Goal: Task Accomplishment & Management: Use online tool/utility

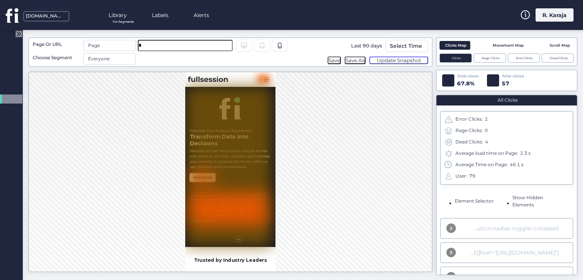
scroll to position [69, 0]
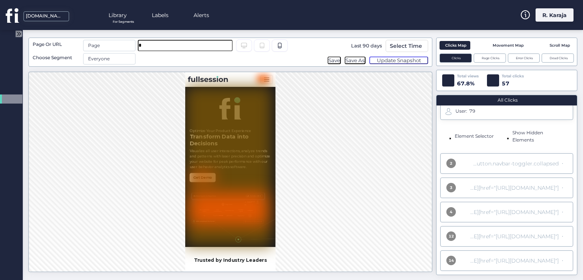
click at [80, 3] on div at bounding box center [291, 2] width 583 height 4
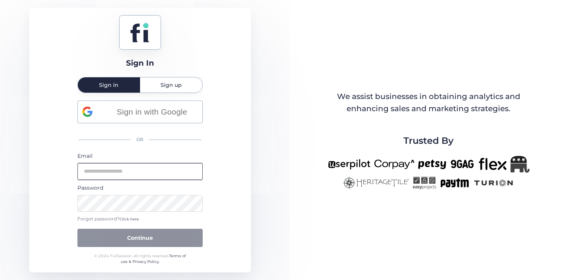
type input "**********"
click at [280, 225] on div "**********" at bounding box center [291, 140] width 583 height 280
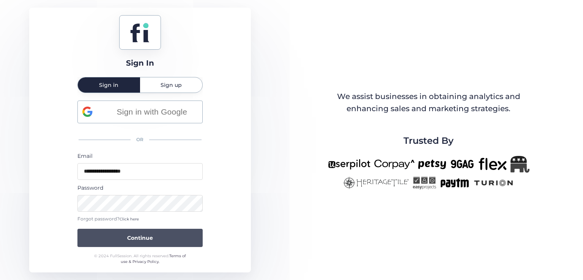
click at [127, 241] on span "Continue" at bounding box center [140, 238] width 26 height 8
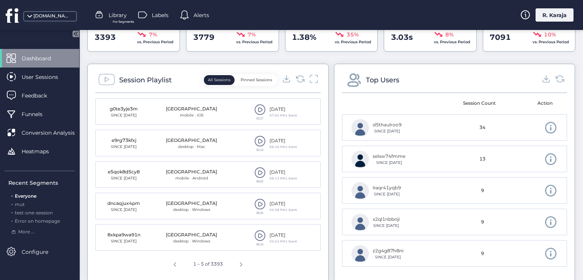
scroll to position [256, 0]
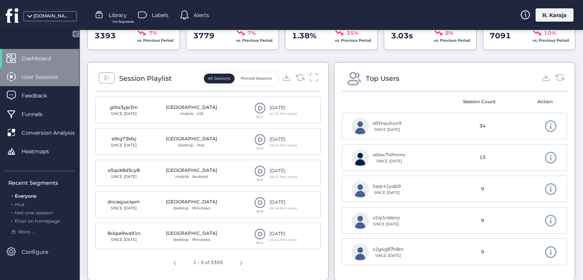
click at [25, 83] on div "User Sessions" at bounding box center [39, 77] width 79 height 19
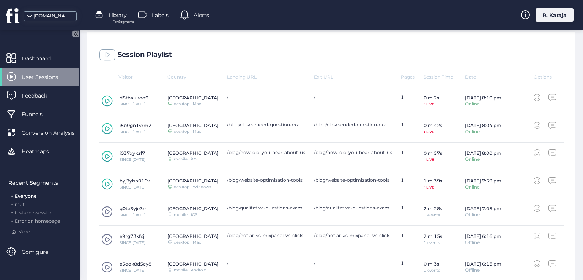
scroll to position [159, 0]
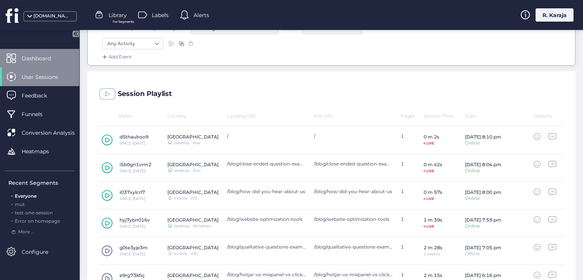
click at [32, 61] on span "Dashboard" at bounding box center [42, 58] width 41 height 8
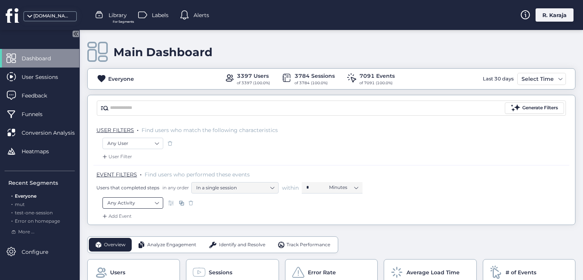
click at [147, 200] on nz-select-item "Any Activity" at bounding box center [132, 202] width 51 height 11
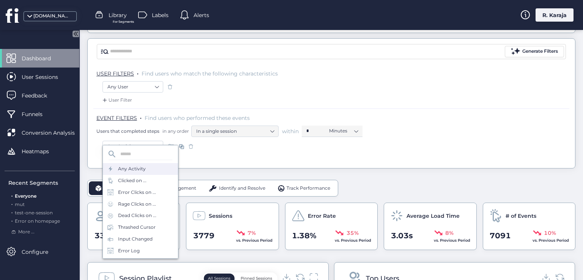
scroll to position [73, 0]
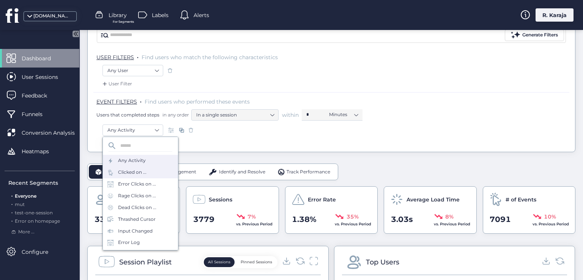
click at [127, 173] on div "Clicked on ..." at bounding box center [132, 172] width 28 height 7
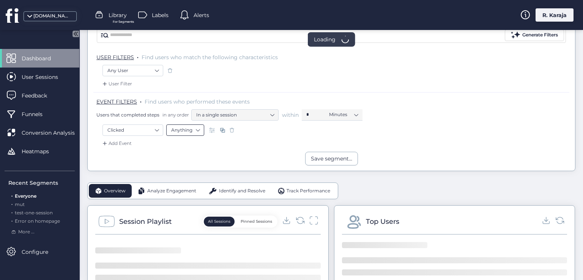
click at [192, 128] on nz-select-item "Anything" at bounding box center [185, 129] width 28 height 11
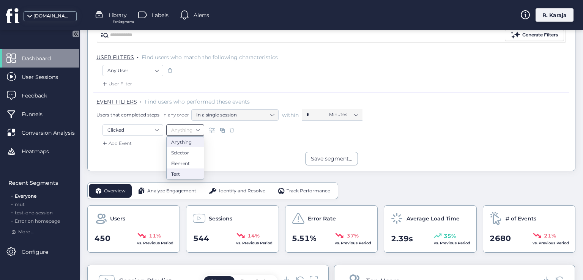
click at [179, 170] on nz-option-item "Text" at bounding box center [185, 173] width 37 height 11
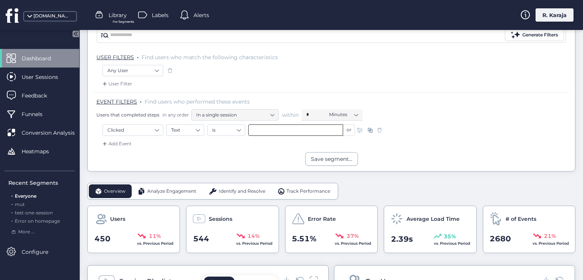
click at [261, 130] on input "text" at bounding box center [295, 129] width 95 height 11
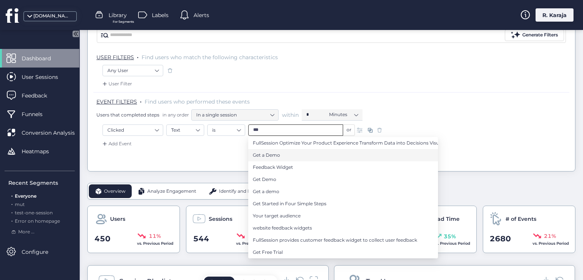
click at [273, 156] on span "Get a Demo" at bounding box center [266, 155] width 27 height 8
type input "**********"
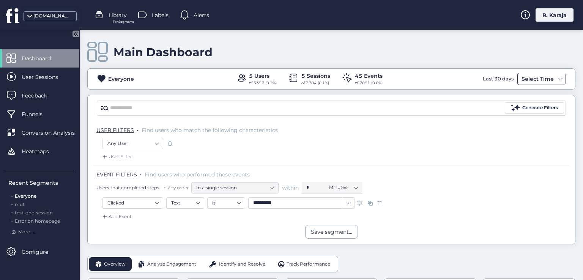
click at [535, 79] on div "Select Time" at bounding box center [537, 78] width 36 height 9
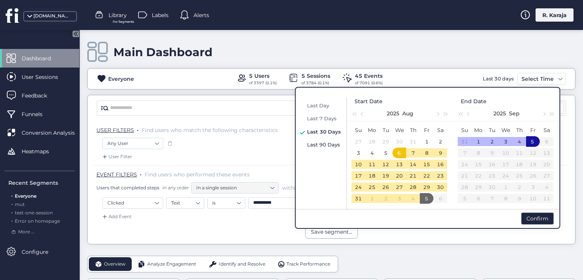
click at [316, 146] on span "Last 90 Days" at bounding box center [323, 144] width 33 height 6
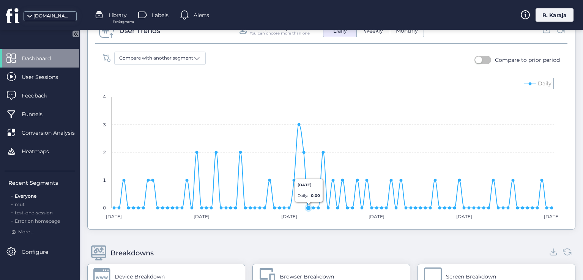
scroll to position [493, 0]
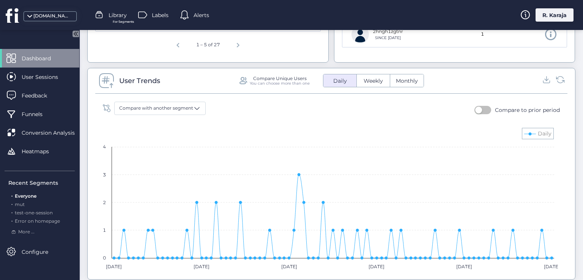
click at [483, 107] on button "button" at bounding box center [482, 110] width 17 height 8
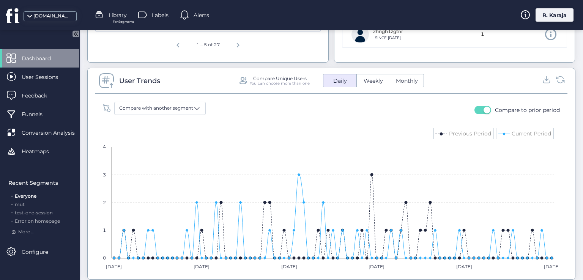
click at [483, 108] on span "button" at bounding box center [486, 110] width 7 height 7
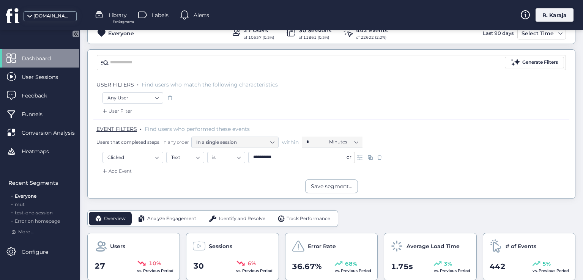
scroll to position [0, 0]
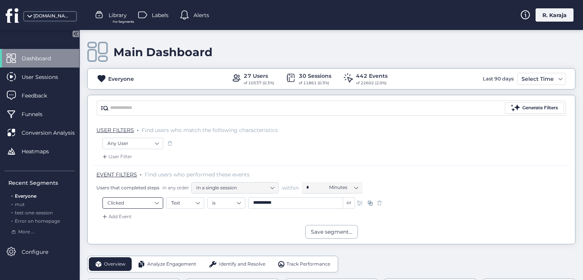
click at [148, 203] on nz-select-item "Clicked" at bounding box center [132, 202] width 51 height 11
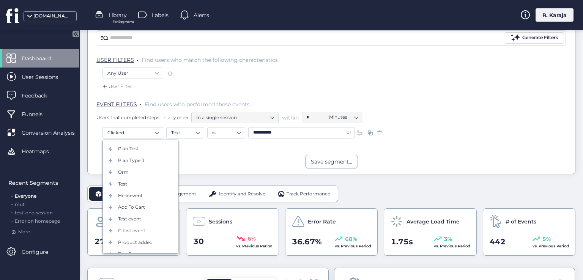
scroll to position [209, 0]
click at [211, 163] on div "Save segment..." at bounding box center [331, 162] width 487 height 14
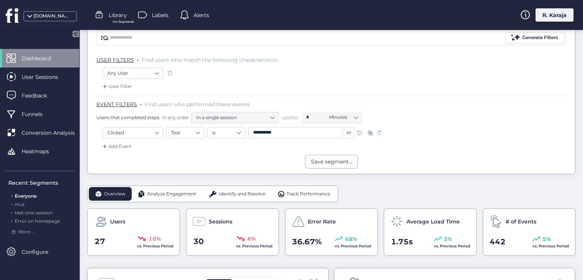
click at [211, 163] on div "Save segment..." at bounding box center [331, 162] width 487 height 14
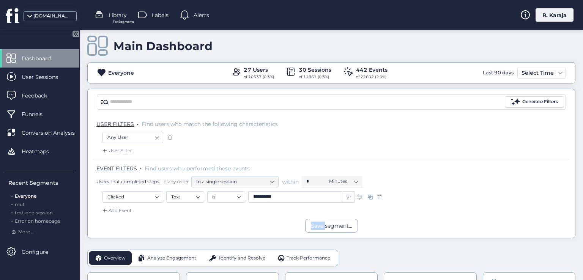
scroll to position [0, 0]
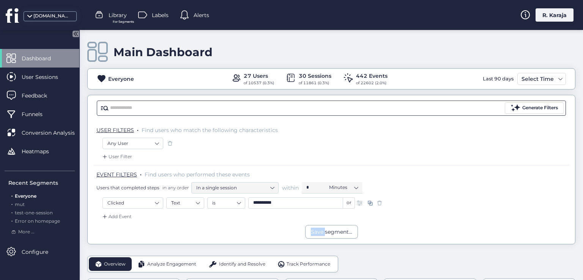
click at [158, 108] on input "text" at bounding box center [306, 107] width 393 height 11
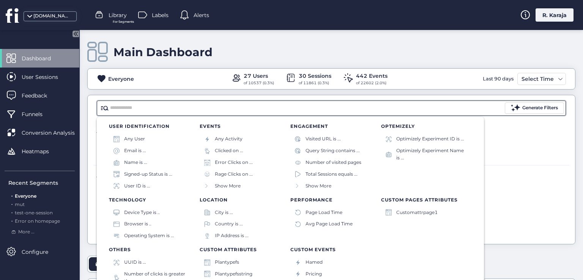
scroll to position [5, 0]
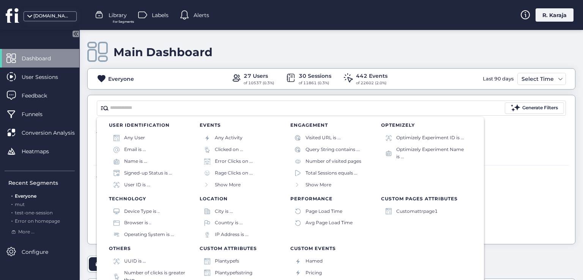
click at [517, 190] on div "Users that completed steps in any order In a single session within * Minutes" at bounding box center [332, 187] width 473 height 11
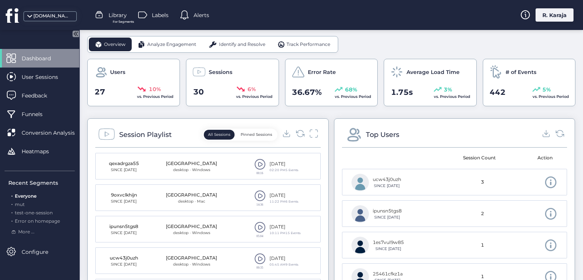
scroll to position [234, 0]
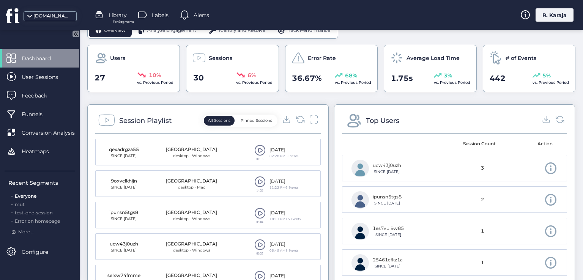
click at [255, 182] on span at bounding box center [259, 181] width 11 height 11
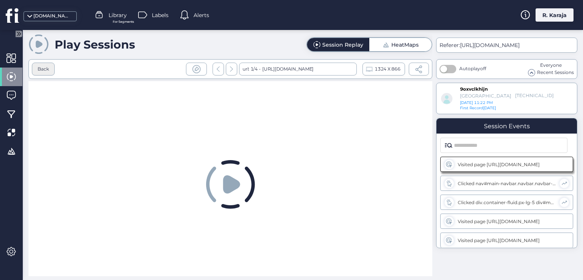
click at [47, 68] on div "Back" at bounding box center [43, 69] width 11 height 7
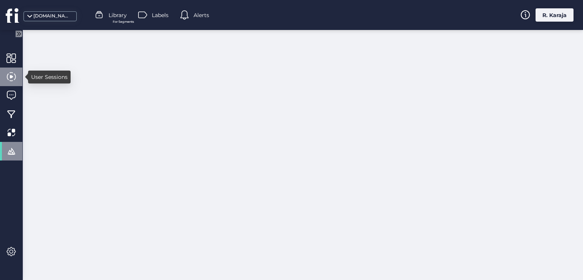
click at [16, 78] on span at bounding box center [10, 76] width 9 height 9
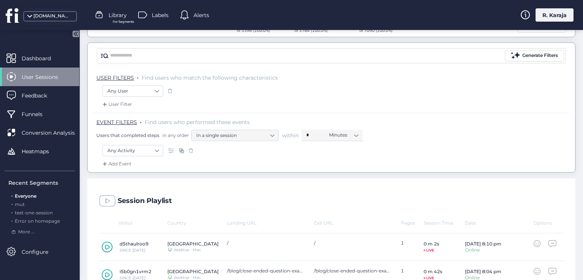
scroll to position [27, 0]
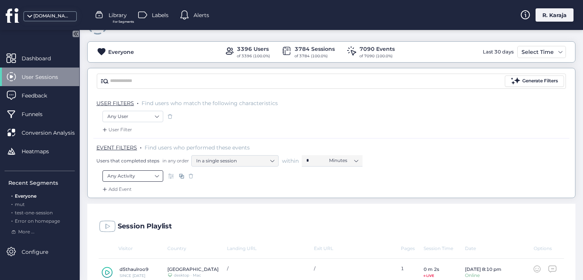
click at [123, 178] on nz-select-item "Any Activity" at bounding box center [132, 175] width 51 height 11
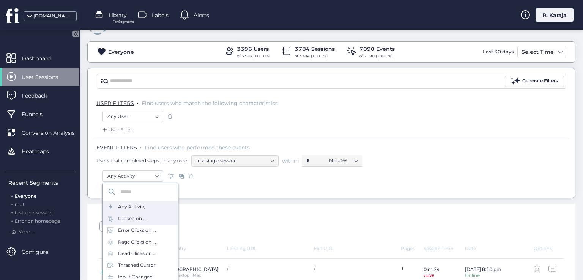
click at [134, 215] on div "Clicked on ..." at bounding box center [132, 218] width 28 height 7
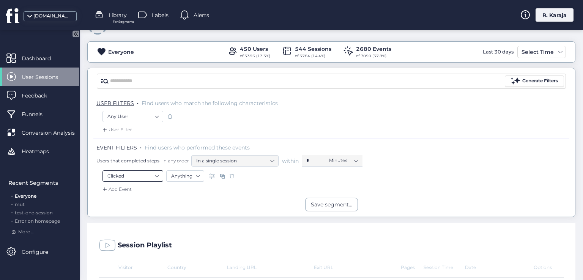
click at [152, 174] on nz-select-item "Clicked" at bounding box center [132, 175] width 51 height 11
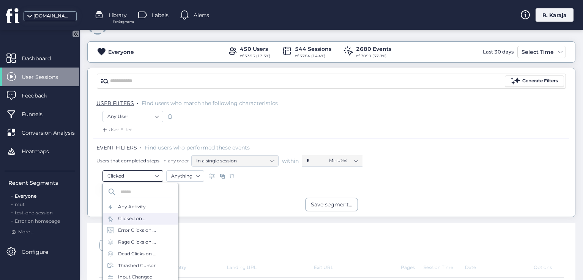
click at [152, 174] on nz-select-item "Clicked" at bounding box center [132, 175] width 51 height 11
click at [179, 175] on nz-select-item "Anything" at bounding box center [185, 175] width 28 height 11
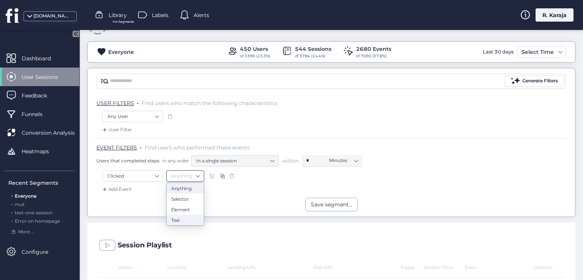
click at [187, 219] on div "Text" at bounding box center [185, 220] width 28 height 6
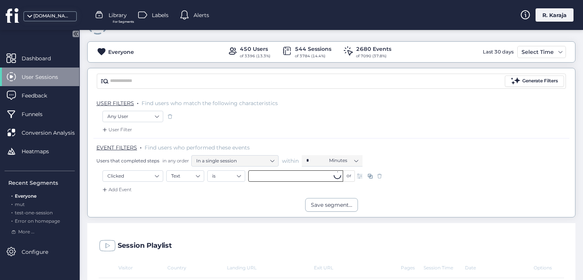
click at [262, 176] on input "text" at bounding box center [295, 175] width 95 height 11
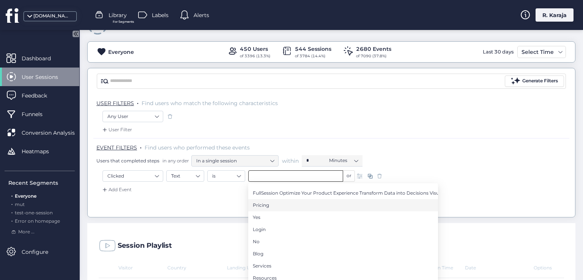
click at [257, 206] on span "Pricing" at bounding box center [261, 205] width 16 height 8
type input "*******"
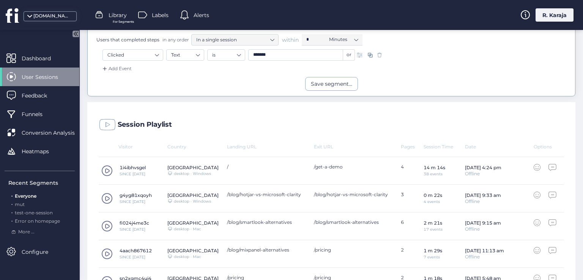
scroll to position [185, 0]
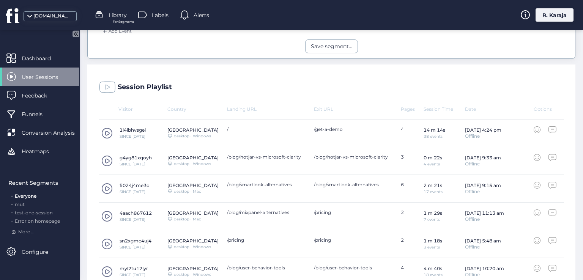
click at [108, 132] on span at bounding box center [106, 132] width 11 height 11
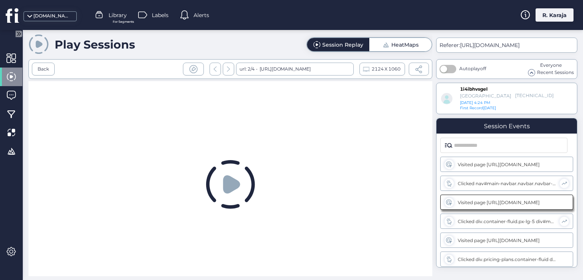
click at [347, 12] on div "fullsession.io Library For Segments Labels Alerts R. Karaja" at bounding box center [291, 15] width 583 height 30
click at [264, 16] on div "fullsession.io Library For Segments Labels Alerts R. Karaja" at bounding box center [291, 15] width 583 height 30
click at [217, 47] on div "Play Sessions Session Replay HeatMaps" at bounding box center [230, 45] width 404 height 22
click at [44, 66] on div "Back" at bounding box center [43, 69] width 11 height 7
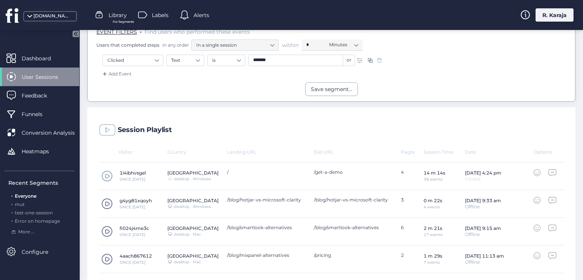
scroll to position [174, 0]
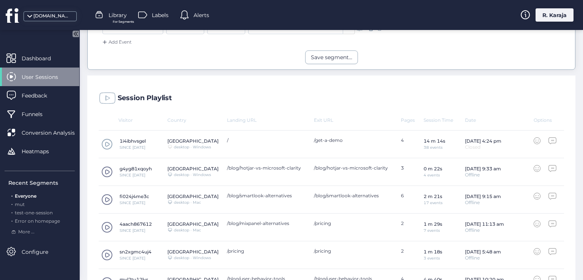
click at [106, 143] on span at bounding box center [106, 143] width 11 height 11
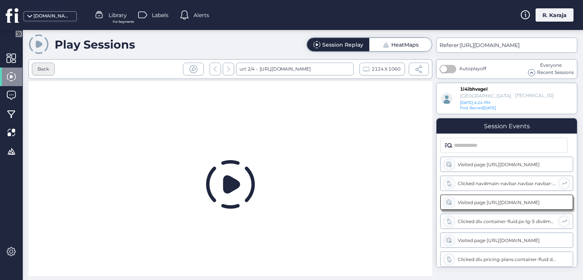
click at [41, 70] on div "Back" at bounding box center [43, 69] width 11 height 7
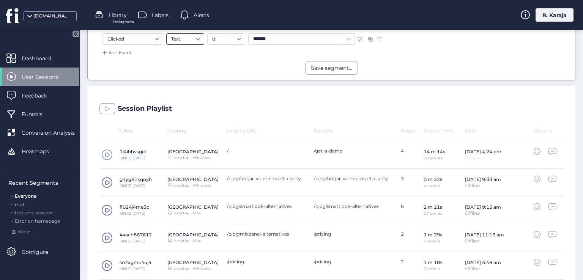
scroll to position [184, 0]
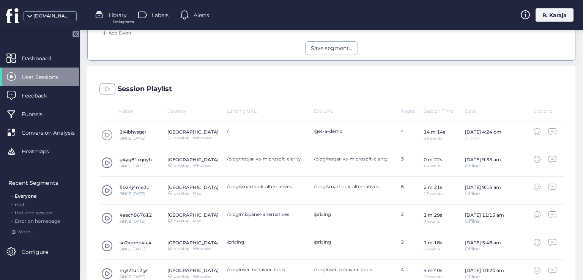
click at [109, 216] on span at bounding box center [106, 217] width 11 height 11
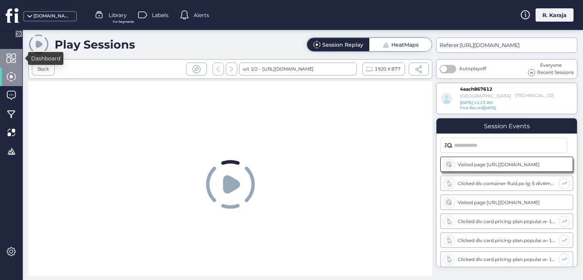
click at [12, 61] on span at bounding box center [10, 57] width 9 height 9
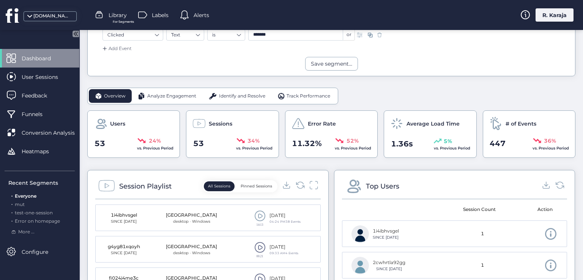
scroll to position [177, 0]
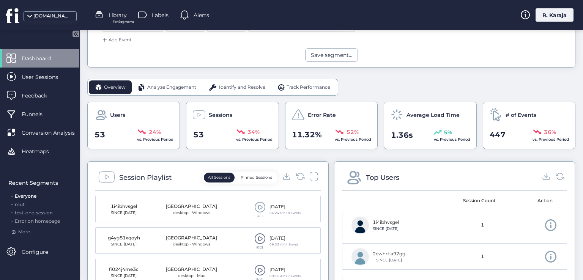
click at [256, 236] on span at bounding box center [259, 238] width 11 height 11
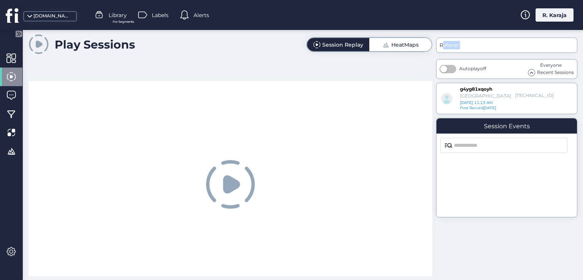
click at [256, 236] on div at bounding box center [230, 185] width 404 height 208
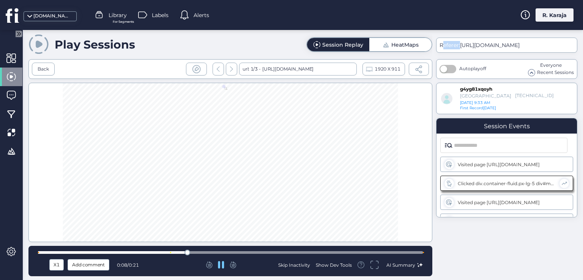
click at [200, 155] on div at bounding box center [230, 162] width 404 height 159
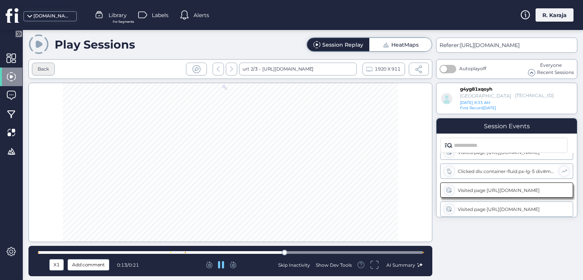
click at [46, 66] on div "Back" at bounding box center [43, 69] width 11 height 7
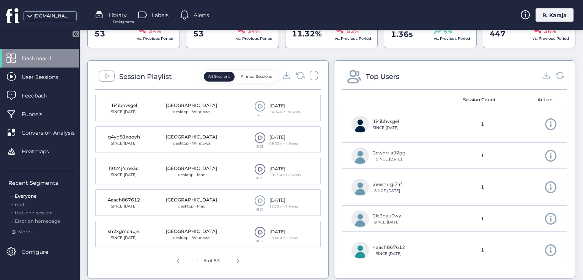
scroll to position [322, 0]
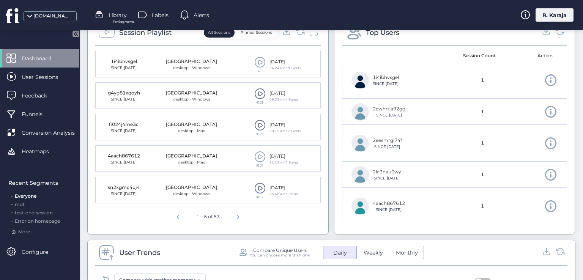
click at [261, 121] on span at bounding box center [259, 124] width 11 height 11
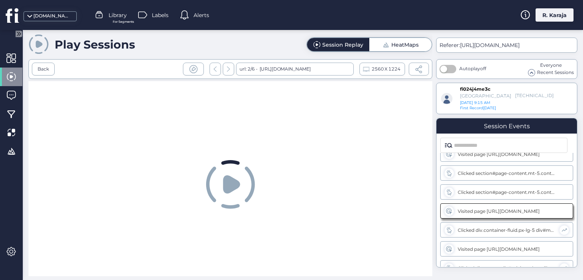
scroll to position [11, 0]
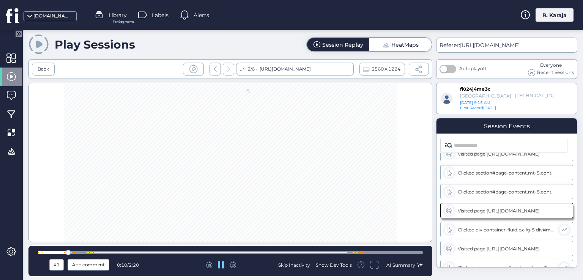
click at [110, 193] on div at bounding box center [230, 162] width 404 height 159
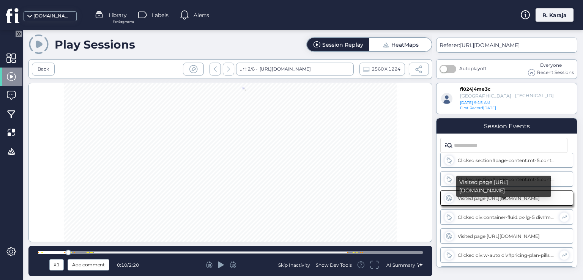
scroll to position [0, 0]
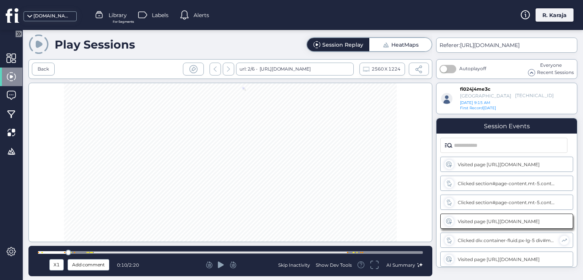
click at [275, 190] on div at bounding box center [230, 162] width 404 height 159
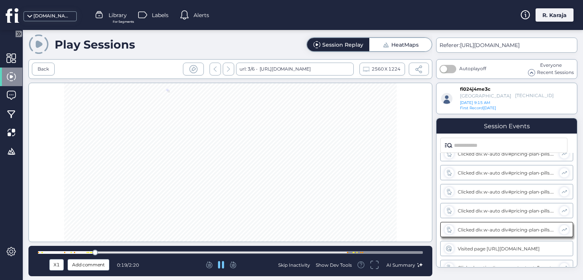
scroll to position [144, 0]
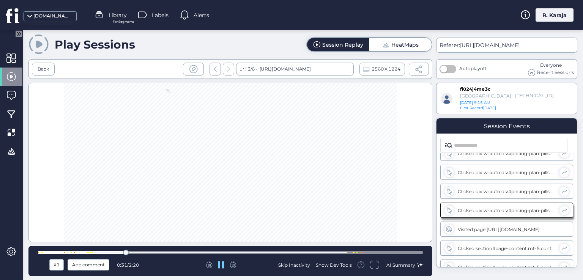
click at [287, 263] on div "Skip Inactivity" at bounding box center [294, 265] width 32 height 6
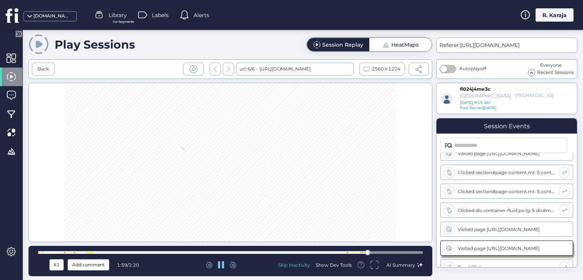
scroll to position [247, 0]
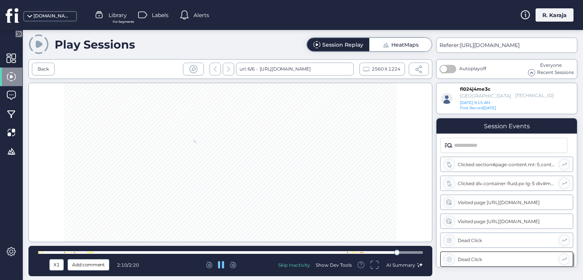
click at [234, 176] on div at bounding box center [230, 162] width 404 height 159
click at [329, 265] on div "Show Dev Tools" at bounding box center [334, 265] width 36 height 6
click at [424, 173] on icon at bounding box center [423, 174] width 6 height 6
click at [330, 264] on div "Show Dev Tools" at bounding box center [334, 265] width 36 height 6
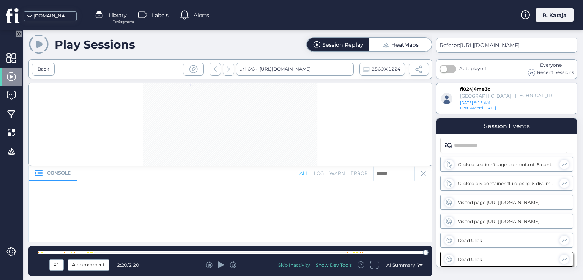
click at [421, 176] on icon at bounding box center [423, 174] width 6 height 6
click at [413, 46] on div "HeatMaps" at bounding box center [404, 44] width 27 height 5
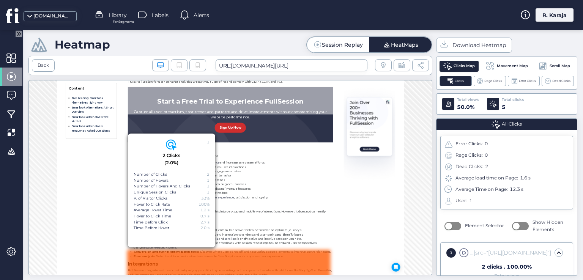
scroll to position [990, 0]
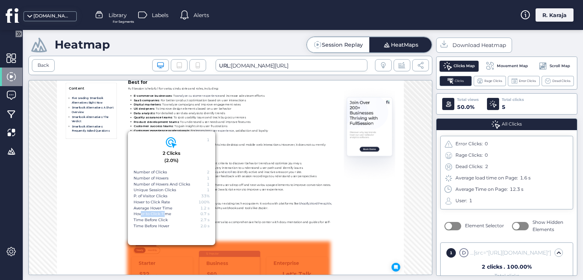
drag, startPoint x: 138, startPoint y: 213, endPoint x: 162, endPoint y: 212, distance: 24.3
click at [162, 212] on div "Hover to Click Time" at bounding box center [153, 214] width 38 height 6
drag, startPoint x: 13, startPoint y: 57, endPoint x: 7, endPoint y: 57, distance: 6.1
click at [7, 57] on span at bounding box center [10, 57] width 9 height 9
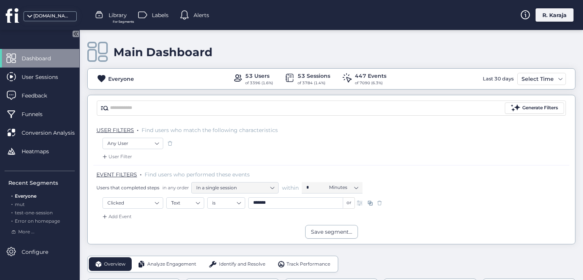
click at [379, 202] on span at bounding box center [379, 203] width 8 height 8
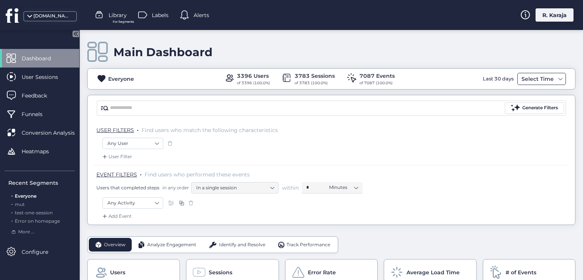
click at [517, 77] on div "Select Time" at bounding box center [541, 79] width 49 height 12
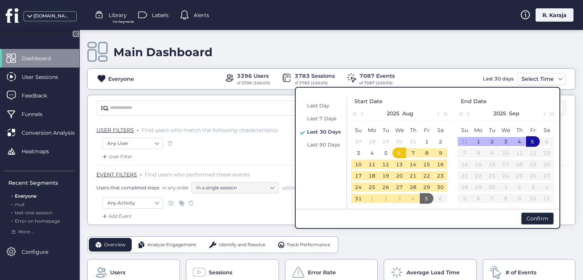
click at [258, 97] on div "Generate Filters" at bounding box center [331, 108] width 487 height 26
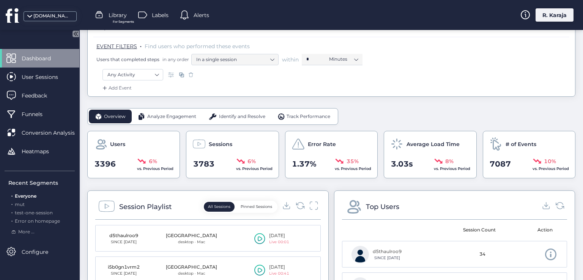
scroll to position [129, 0]
click at [176, 119] on div "Analyze Engagement" at bounding box center [167, 116] width 71 height 14
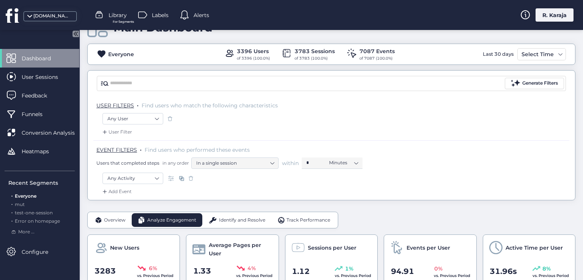
scroll to position [0, 0]
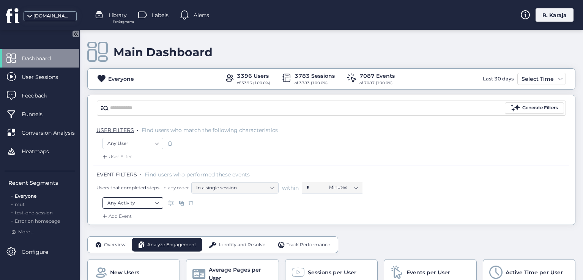
click at [136, 200] on nz-select-item "Any Activity" at bounding box center [132, 202] width 51 height 11
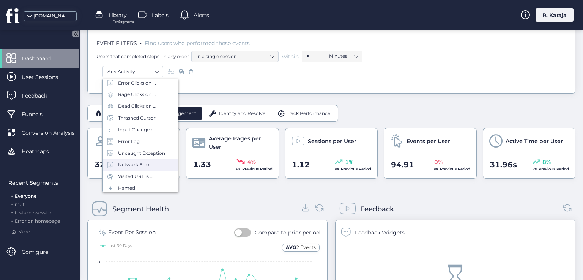
scroll to position [47, 0]
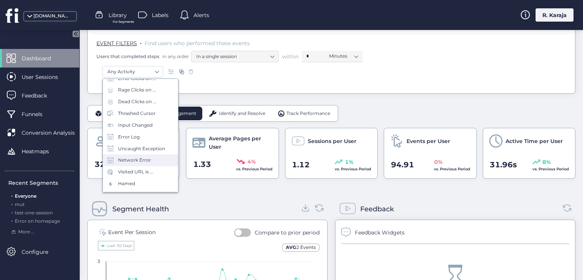
click at [130, 168] on div "Visited URL is ..." at bounding box center [135, 171] width 35 height 7
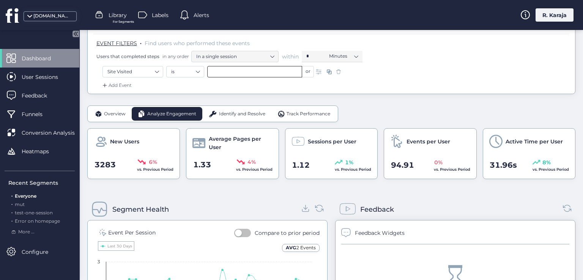
click at [246, 72] on input "text" at bounding box center [254, 71] width 95 height 11
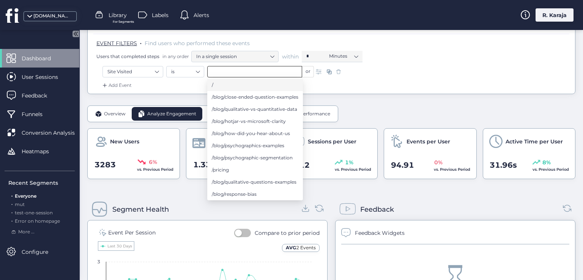
click at [229, 84] on li "/" at bounding box center [255, 85] width 96 height 12
type input "*"
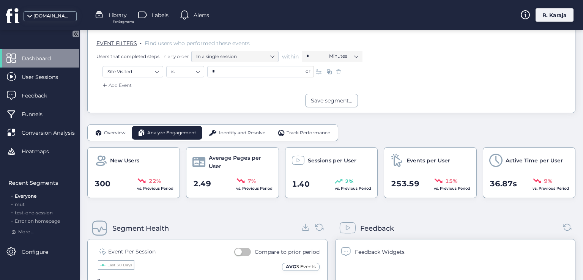
click at [525, 160] on span "Active Time per User" at bounding box center [533, 160] width 57 height 8
click at [422, 159] on span "Events per User" at bounding box center [428, 160] width 44 height 8
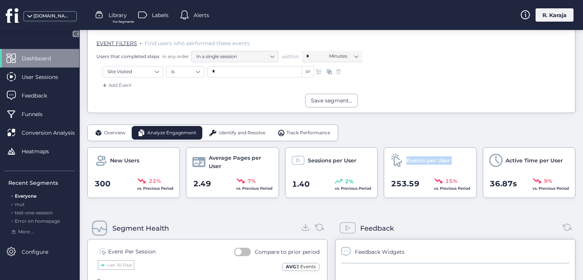
click at [422, 159] on span "Events per User" at bounding box center [428, 160] width 44 height 8
click at [321, 159] on span "Sessions per User" at bounding box center [332, 160] width 49 height 8
click at [229, 156] on span "Average Pages per User" at bounding box center [240, 162] width 63 height 17
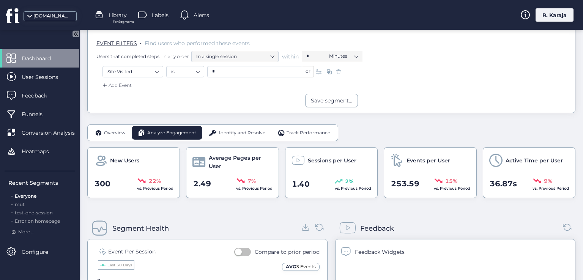
click at [229, 156] on span "Average Pages per User" at bounding box center [240, 162] width 63 height 17
click at [127, 158] on span "New Users" at bounding box center [124, 160] width 29 height 8
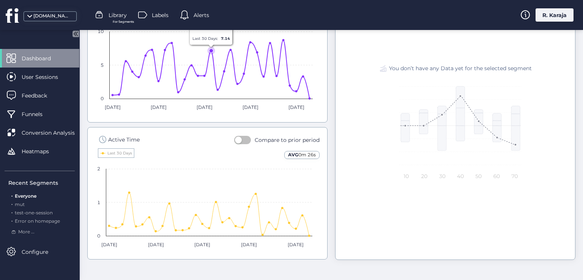
scroll to position [522, 0]
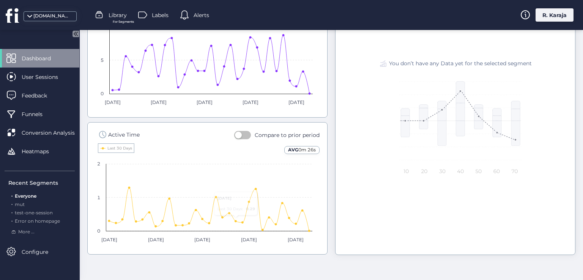
click at [244, 137] on button "button" at bounding box center [242, 135] width 17 height 8
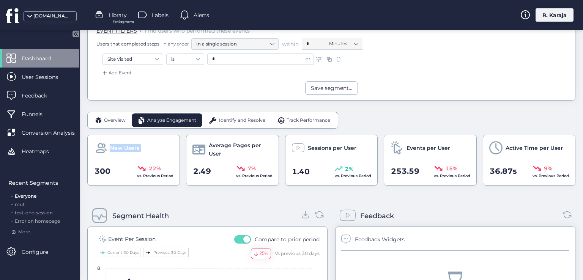
scroll to position [143, 0]
click at [248, 117] on span "Identify and Resolve" at bounding box center [242, 120] width 46 height 7
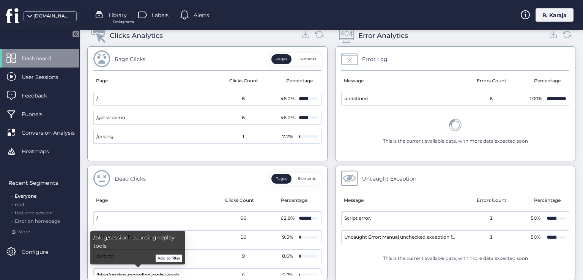
scroll to position [320, 0]
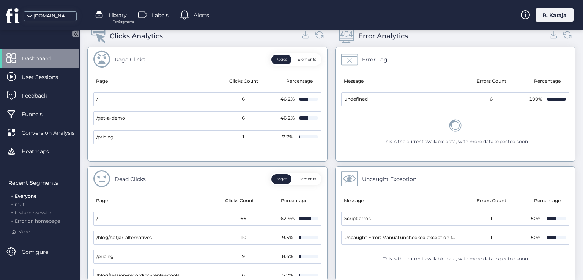
click at [299, 58] on button "Elements" at bounding box center [306, 60] width 27 height 10
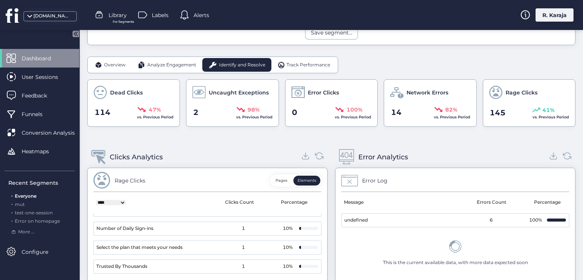
scroll to position [159, 0]
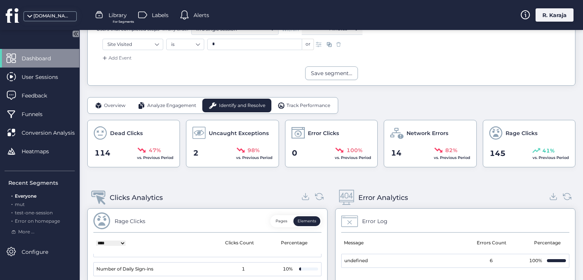
drag, startPoint x: 302, startPoint y: 107, endPoint x: 296, endPoint y: 105, distance: 6.0
click at [296, 105] on span "Track Performance" at bounding box center [308, 105] width 44 height 7
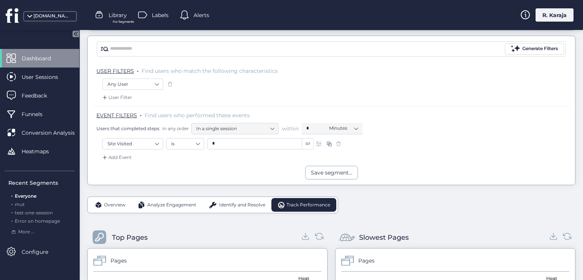
scroll to position [59, 0]
click at [339, 144] on span at bounding box center [339, 144] width 8 height 8
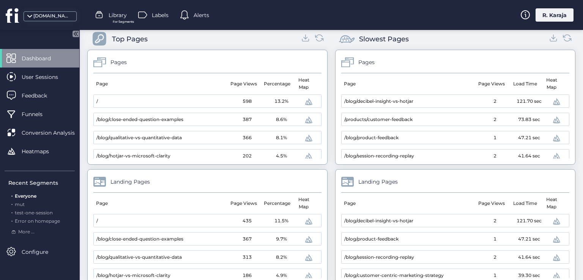
click at [258, 53] on div "Pages Page Page Views Percentage Heat Map / 598 13.2% /blog/close-ended-questio…" at bounding box center [207, 107] width 240 height 115
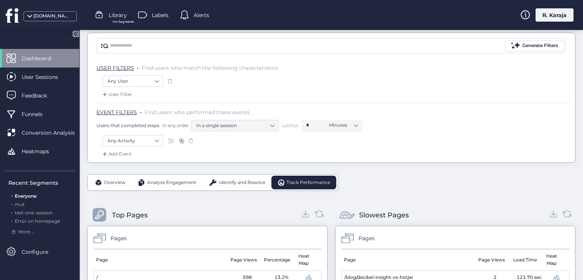
scroll to position [49, 0]
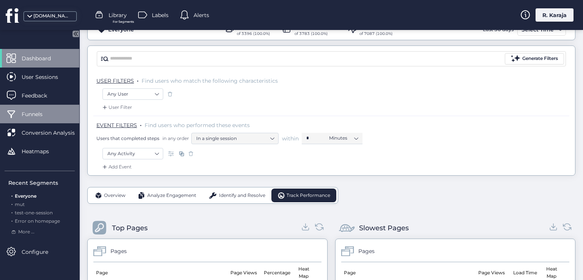
click at [42, 115] on span "Funnels" at bounding box center [38, 114] width 32 height 8
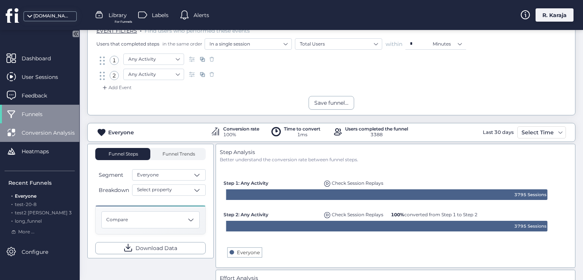
click at [47, 132] on span "Conversion Analysis" at bounding box center [54, 133] width 64 height 8
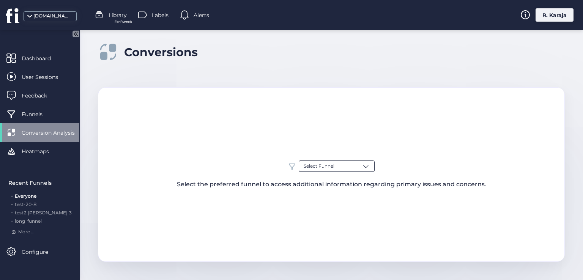
click at [363, 165] on span at bounding box center [366, 166] width 8 height 8
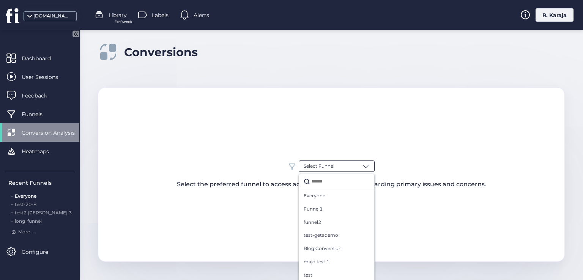
scroll to position [8, 0]
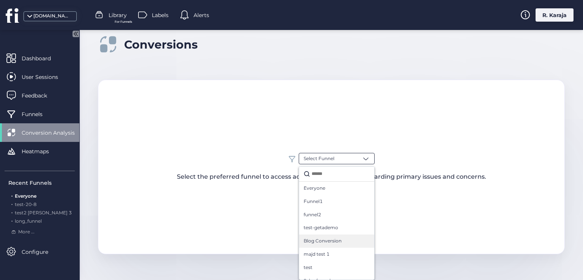
click at [326, 239] on span "Blog Conversion" at bounding box center [322, 240] width 38 height 7
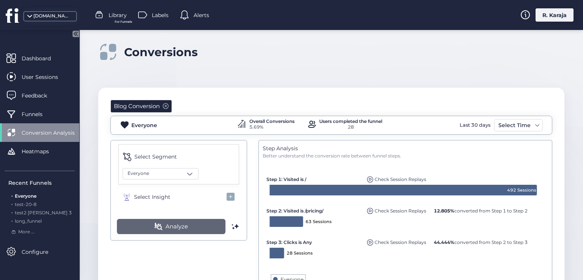
click at [204, 226] on button "Analyze" at bounding box center [171, 226] width 108 height 15
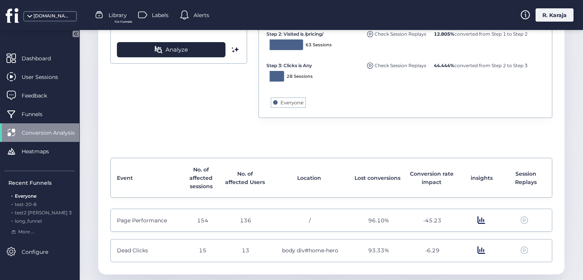
scroll to position [188, 0]
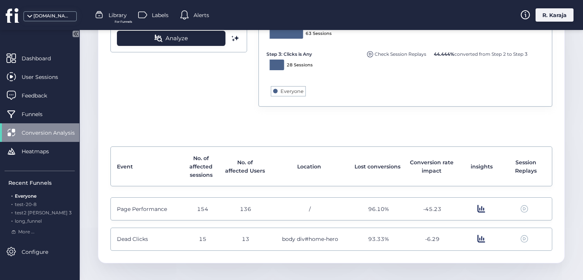
click at [141, 208] on span "Page Performance" at bounding box center [142, 209] width 50 height 8
click at [139, 236] on span "Dead Clicks" at bounding box center [132, 239] width 31 height 8
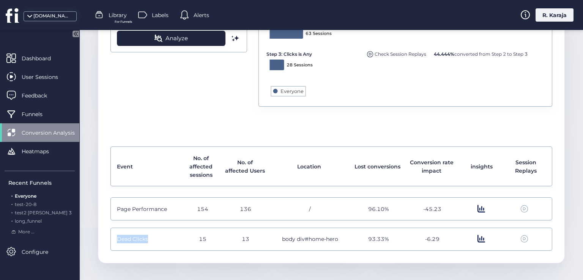
click at [139, 236] on span "Dead Clicks" at bounding box center [132, 239] width 31 height 8
click at [477, 208] on span at bounding box center [481, 209] width 8 height 8
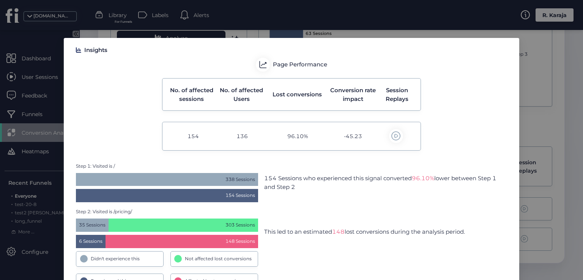
scroll to position [25, 0]
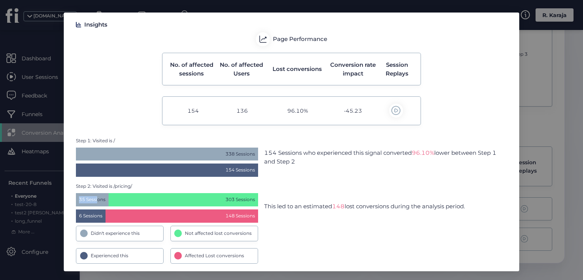
drag, startPoint x: 94, startPoint y: 198, endPoint x: 77, endPoint y: 198, distance: 16.7
click at [77, 198] on span "35 Sessions" at bounding box center [92, 199] width 33 height 13
drag, startPoint x: 244, startPoint y: 196, endPoint x: 226, endPoint y: 197, distance: 17.5
click at [226, 197] on span "303 Sessions" at bounding box center [182, 199] width 149 height 13
drag, startPoint x: 248, startPoint y: 215, endPoint x: 205, endPoint y: 220, distance: 43.5
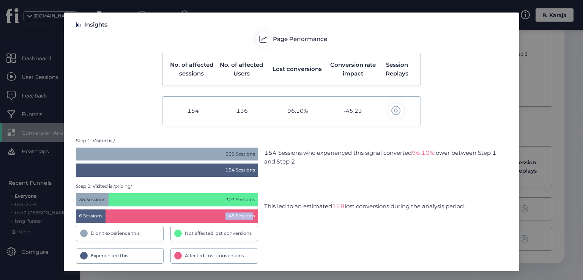
click at [205, 220] on span "148 Sessions" at bounding box center [181, 215] width 152 height 13
click at [540, 181] on nz-modal-container "Insights Page Performance No. of affected sessions No. of affected Users Lost c…" at bounding box center [291, 140] width 583 height 280
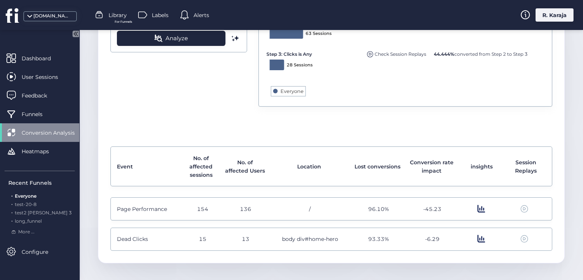
scroll to position [0, 0]
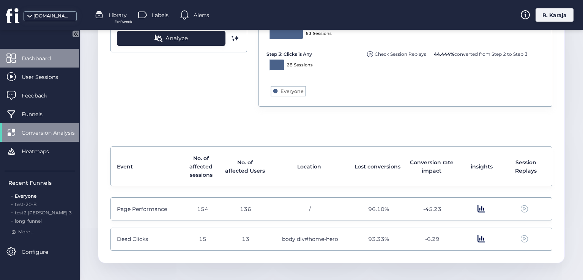
click at [29, 61] on span "Dashboard" at bounding box center [42, 58] width 41 height 8
